Goal: Book appointment/travel/reservation

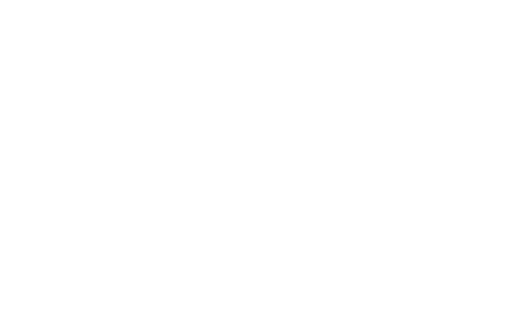
scroll to position [2298, 0]
click at [513, 120] on icon at bounding box center [507, 131] width 28 height 23
click at [510, 120] on icon at bounding box center [507, 131] width 28 height 23
click at [511, 120] on icon at bounding box center [507, 131] width 28 height 23
click at [510, 120] on icon at bounding box center [507, 131] width 28 height 23
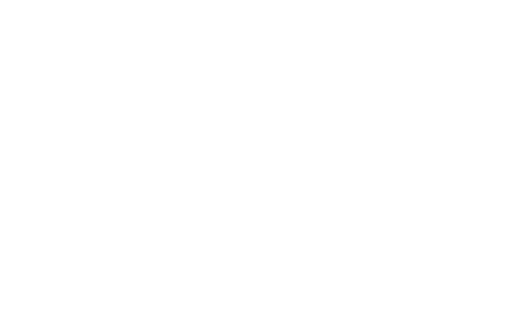
click at [515, 122] on icon at bounding box center [507, 131] width 28 height 23
click at [510, 121] on icon at bounding box center [507, 131] width 28 height 23
click at [510, 122] on icon at bounding box center [507, 131] width 28 height 23
click at [514, 122] on icon at bounding box center [507, 131] width 28 height 23
click at [506, 120] on icon at bounding box center [507, 131] width 28 height 23
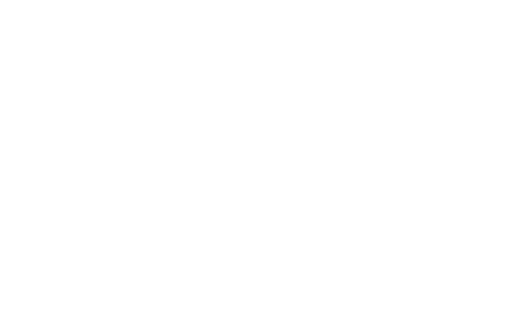
click at [511, 120] on icon at bounding box center [507, 131] width 28 height 23
click at [507, 120] on icon at bounding box center [507, 131] width 28 height 23
click at [508, 120] on icon at bounding box center [507, 131] width 28 height 23
click at [509, 120] on icon at bounding box center [507, 131] width 28 height 23
click at [512, 120] on icon at bounding box center [507, 131] width 28 height 23
